Goal: Navigation & Orientation: Find specific page/section

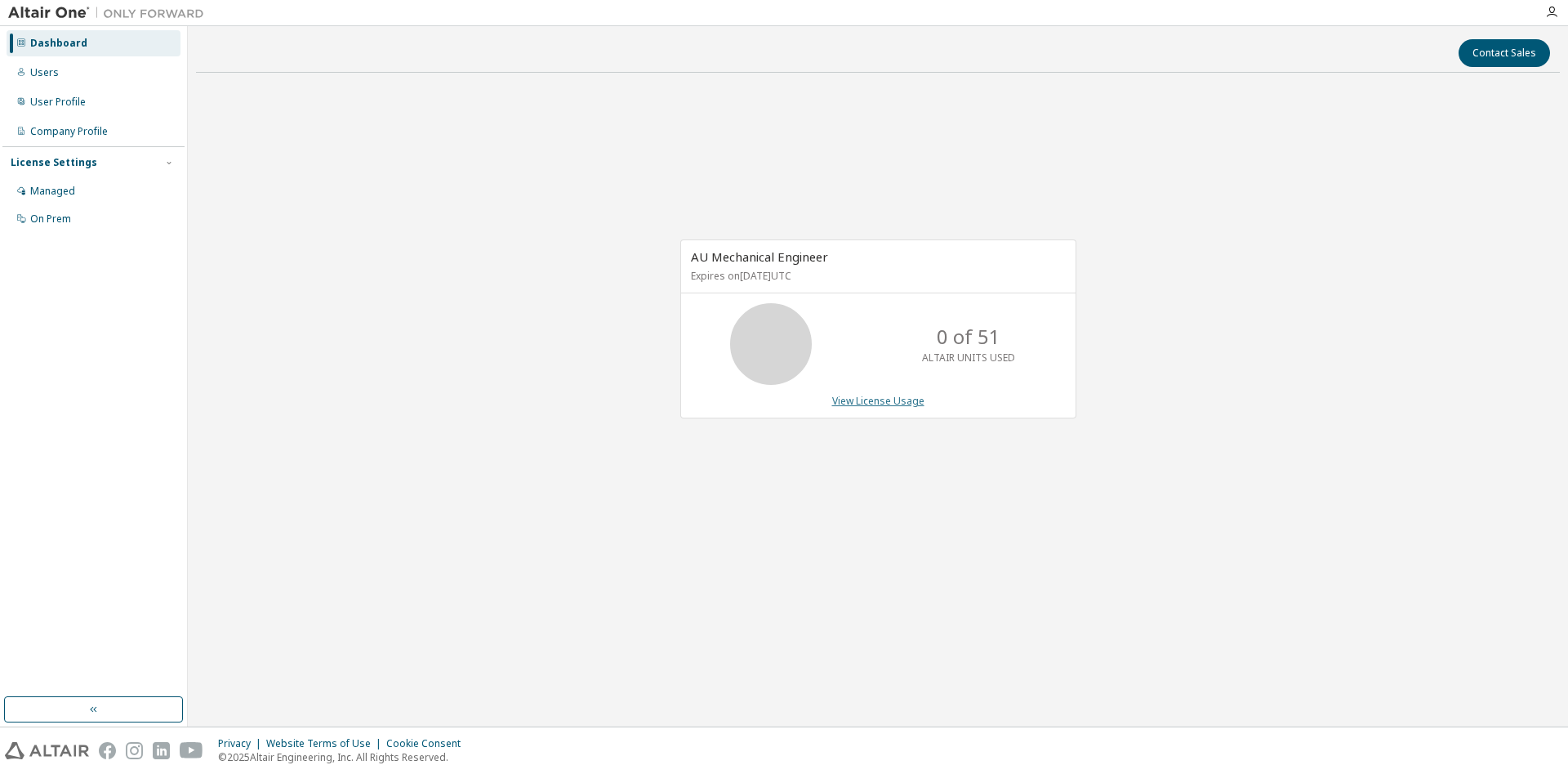
click at [892, 403] on link "View License Usage" at bounding box center [879, 401] width 92 height 14
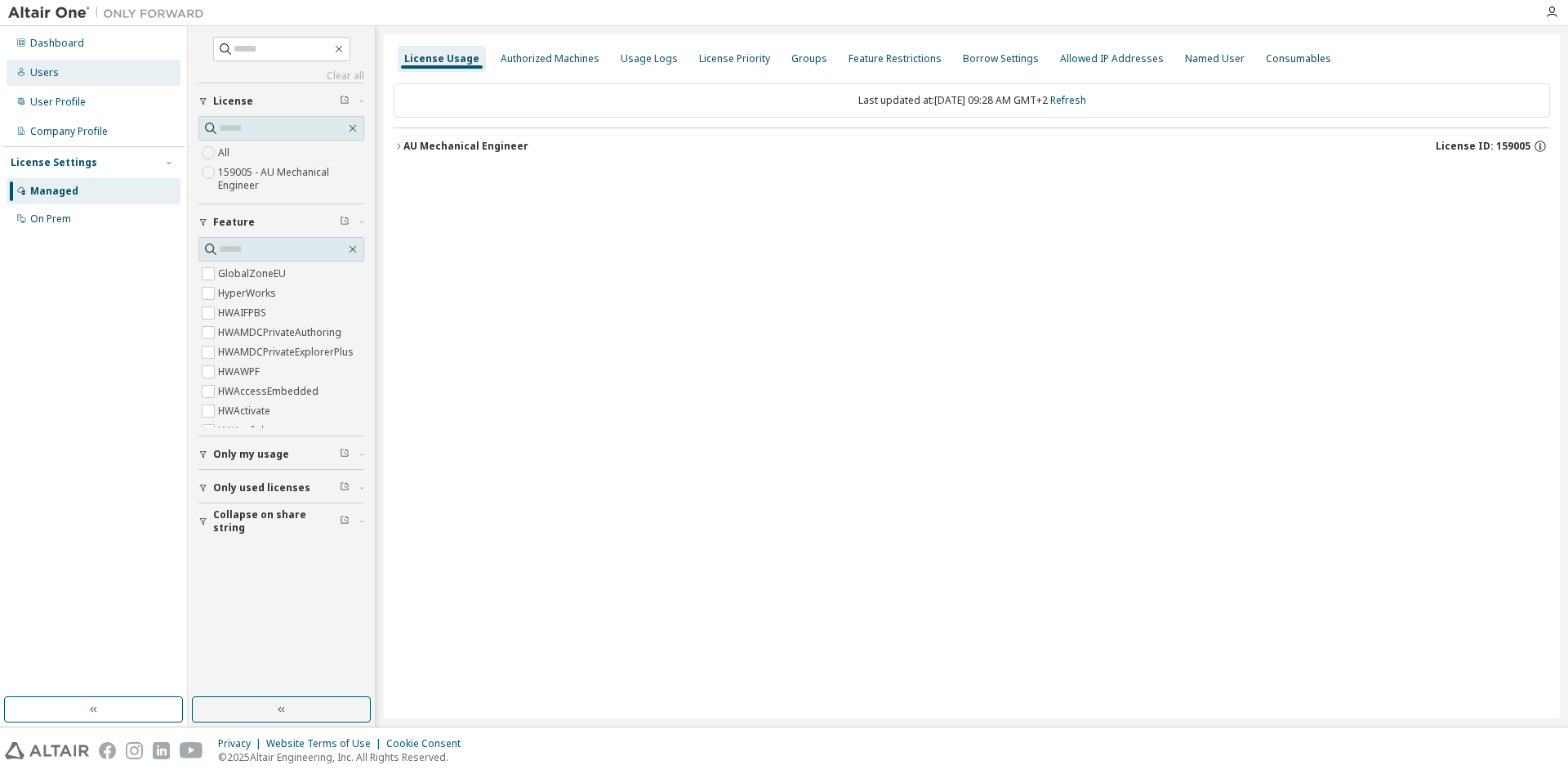
click at [47, 78] on div "Users" at bounding box center [44, 72] width 28 height 13
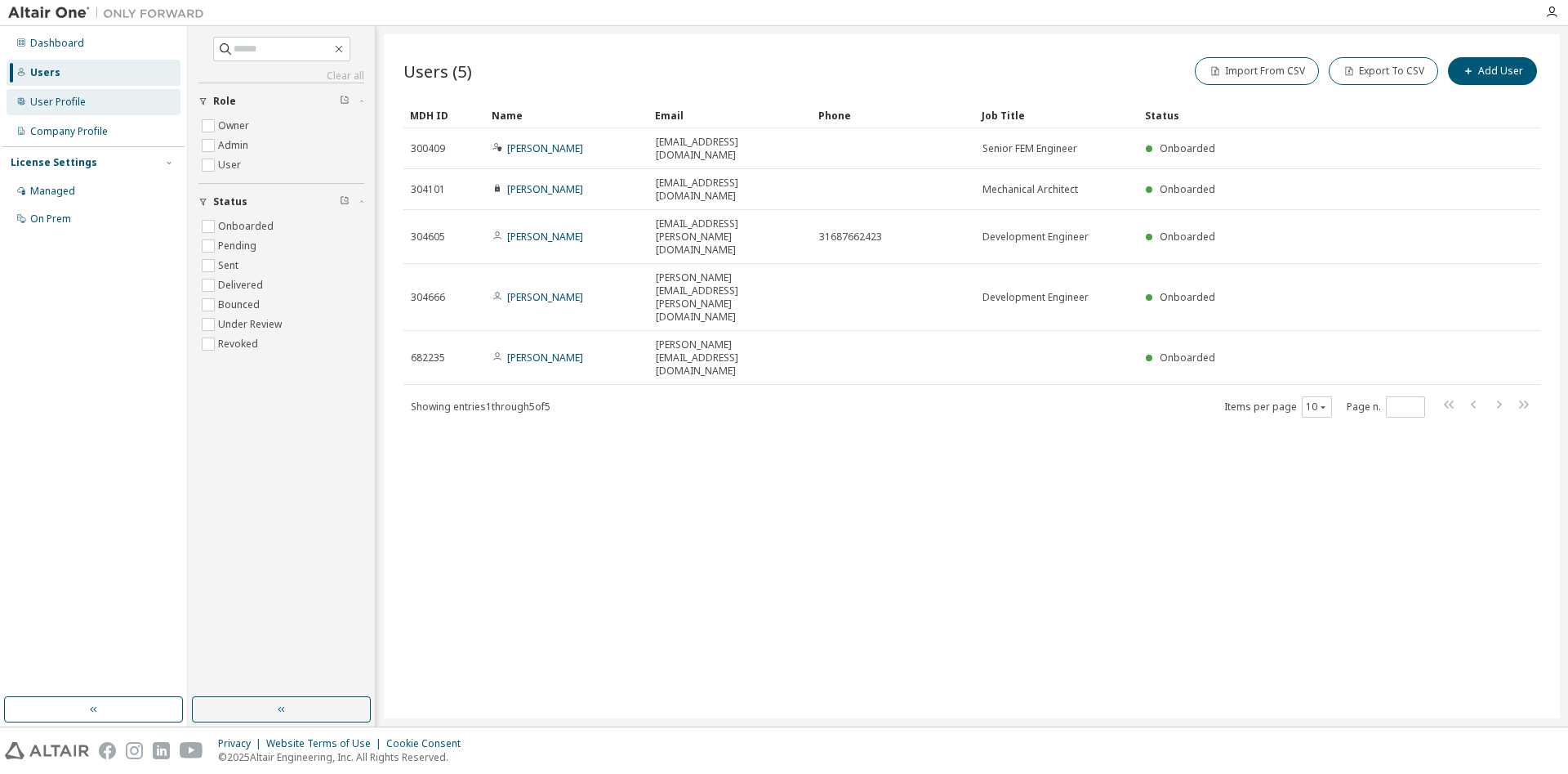
click at [57, 108] on div "User Profile" at bounding box center [58, 102] width 56 height 13
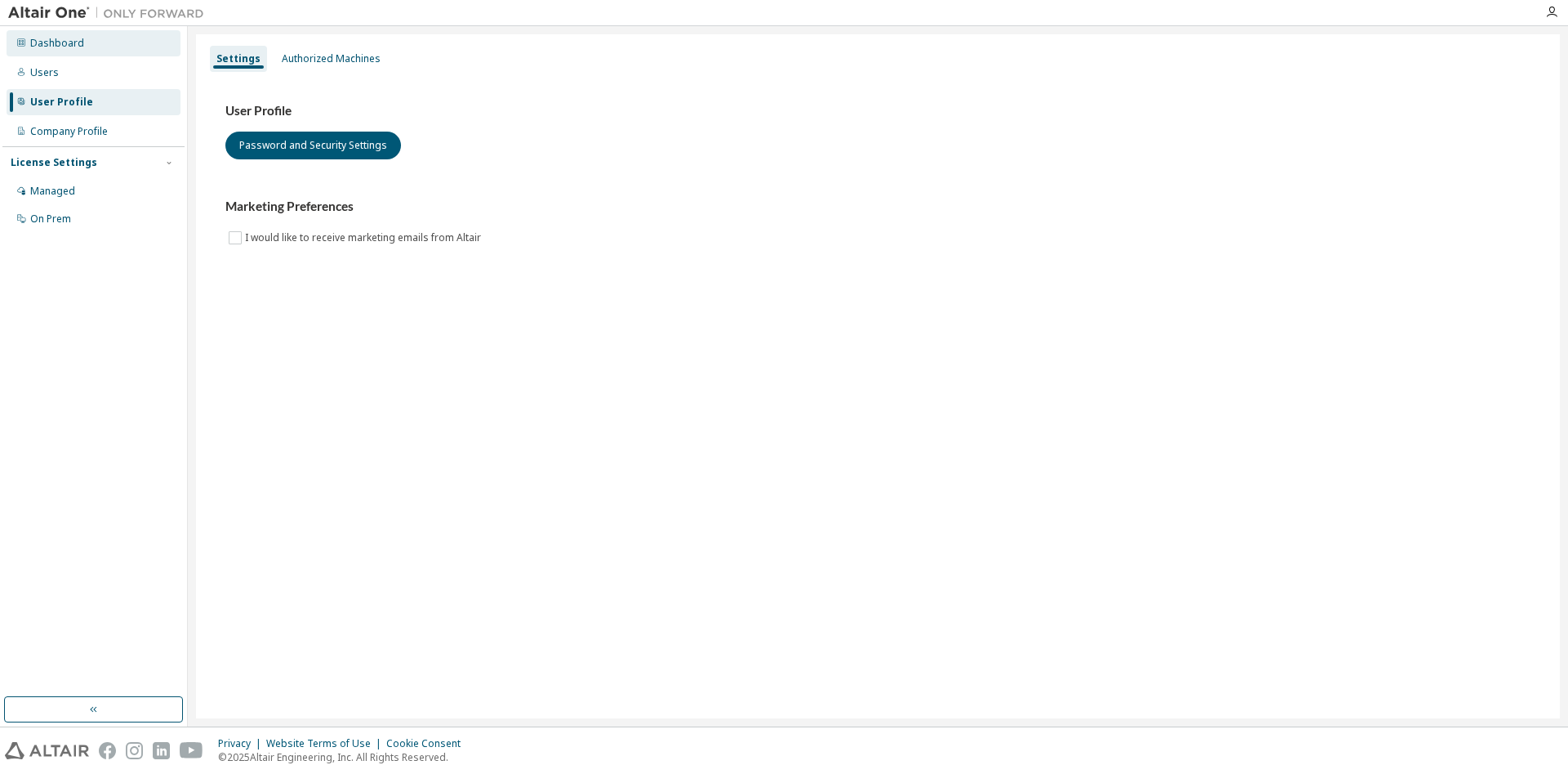
click at [41, 41] on div "Dashboard" at bounding box center [57, 43] width 54 height 13
